Goal: Task Accomplishment & Management: Manage account settings

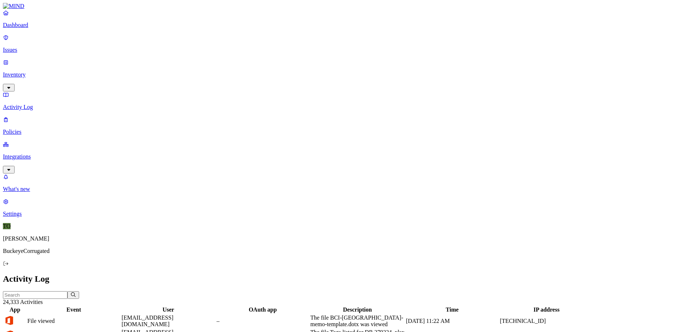
click at [36, 71] on p "Inventory" at bounding box center [350, 74] width 694 height 7
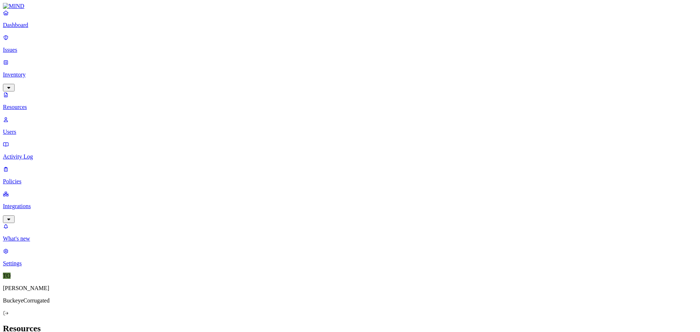
click at [28, 104] on p "Resources" at bounding box center [350, 107] width 694 height 7
click at [25, 116] on link "Users" at bounding box center [350, 125] width 694 height 19
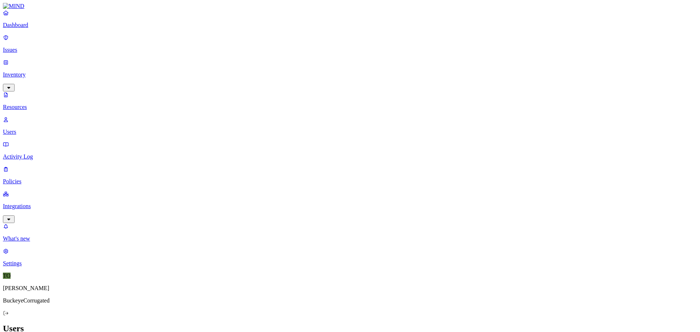
drag, startPoint x: 132, startPoint y: 25, endPoint x: 124, endPoint y: 25, distance: 7.3
type input "[EMAIL_ADDRESS][DOMAIN_NAME]"
drag, startPoint x: 576, startPoint y: 131, endPoint x: 607, endPoint y: 133, distance: 30.7
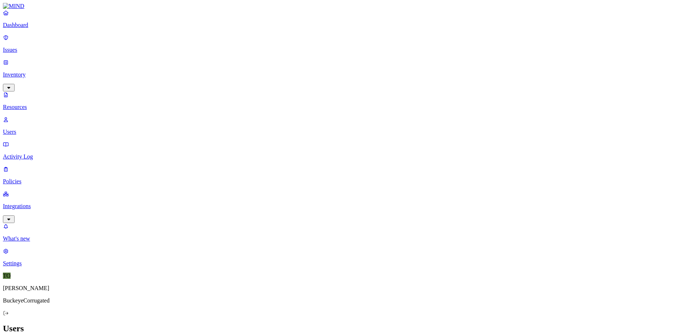
drag, startPoint x: 608, startPoint y: 133, endPoint x: 663, endPoint y: 143, distance: 55.9
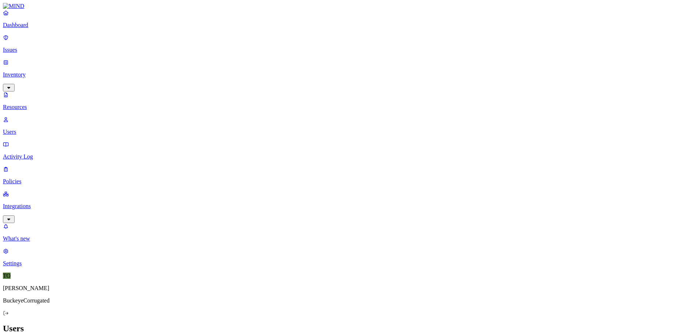
click at [30, 178] on p "Policies" at bounding box center [350, 181] width 694 height 7
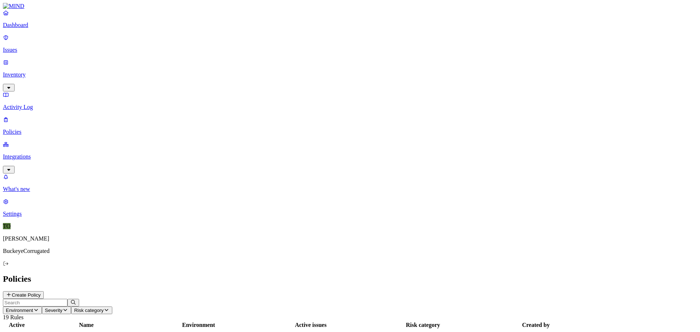
drag, startPoint x: 443, startPoint y: 7, endPoint x: 439, endPoint y: 6, distance: 3.7
click at [442, 274] on header "Policies Create Policy" at bounding box center [350, 286] width 694 height 25
drag, startPoint x: 145, startPoint y: 52, endPoint x: 154, endPoint y: 54, distance: 8.8
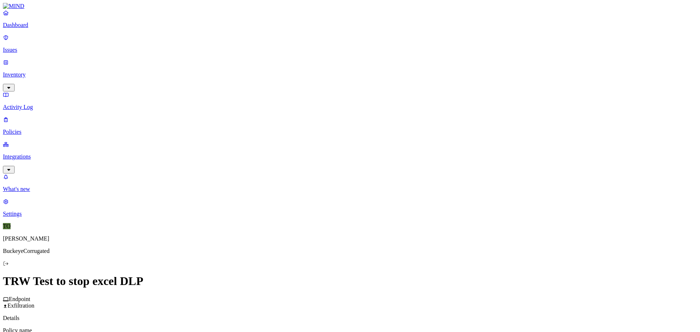
scroll to position [182, 0]
click at [316, 177] on label "Users" at bounding box center [309, 174] width 13 height 6
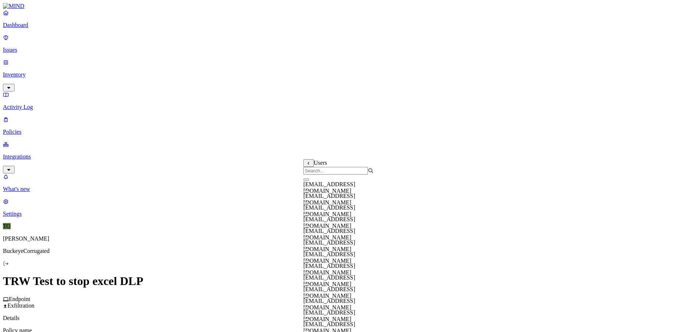
click at [326, 175] on input "search" at bounding box center [335, 171] width 65 height 8
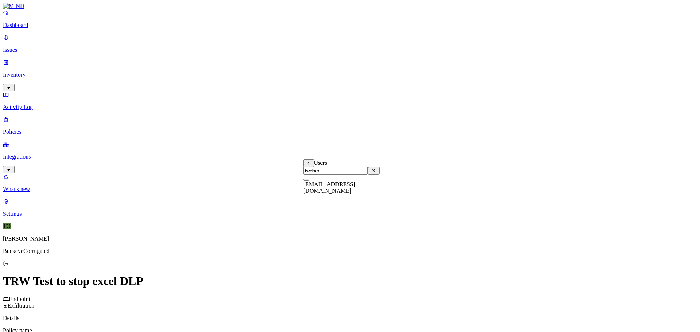
type input "tweber"
click at [309, 181] on button "button" at bounding box center [306, 180] width 6 height 2
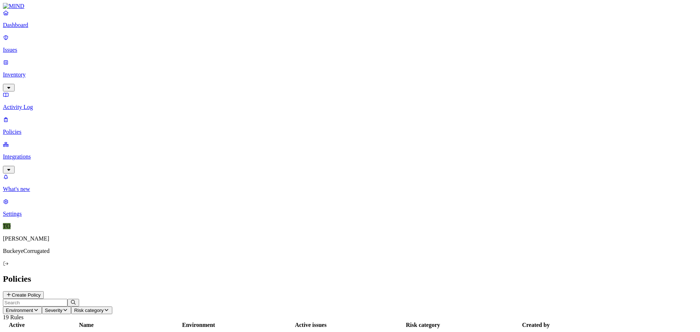
click at [30, 91] on link "Activity Log" at bounding box center [350, 100] width 694 height 19
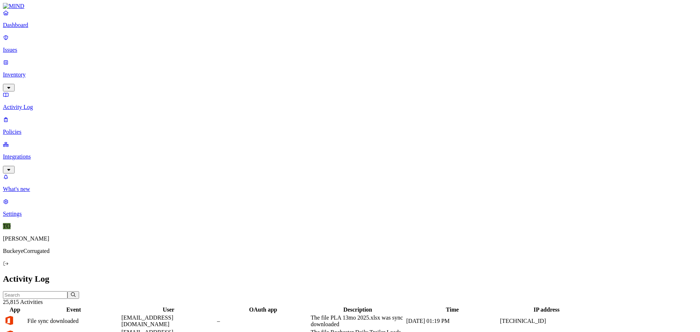
click at [34, 71] on p "Inventory" at bounding box center [350, 74] width 694 height 7
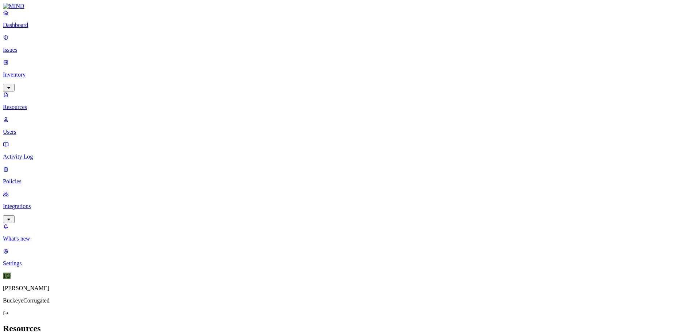
click at [40, 104] on p "Resources" at bounding box center [350, 107] width 694 height 7
type input "TRW-Test for MIND.xls"
click at [34, 153] on p "Activity Log" at bounding box center [350, 156] width 694 height 7
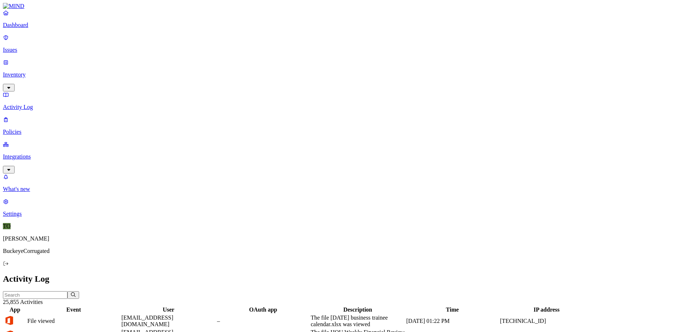
click at [28, 153] on p "Integrations" at bounding box center [350, 156] width 694 height 7
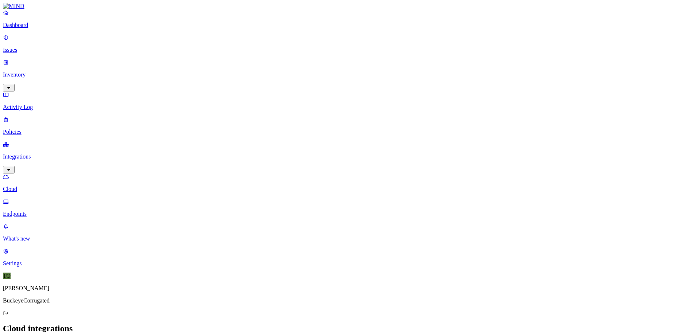
click at [32, 211] on p "Endpoints" at bounding box center [350, 214] width 694 height 7
